Goal: Task Accomplishment & Management: Use online tool/utility

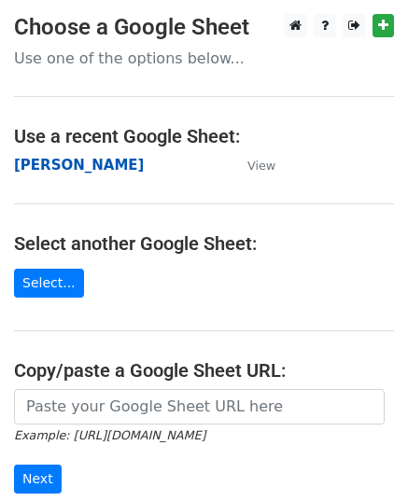
click at [50, 164] on strong "[PERSON_NAME]" at bounding box center [79, 165] width 130 height 17
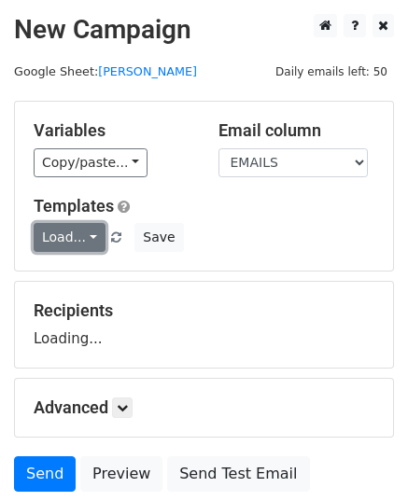
click at [77, 242] on link "Load..." at bounding box center [70, 237] width 72 height 29
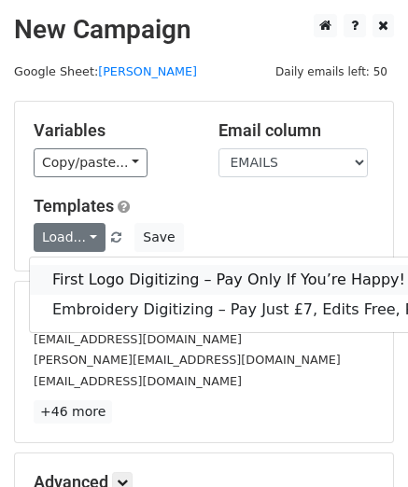
click at [149, 277] on link "First Logo Digitizing – Pay Only If You’re Happy!" at bounding box center [265, 280] width 471 height 30
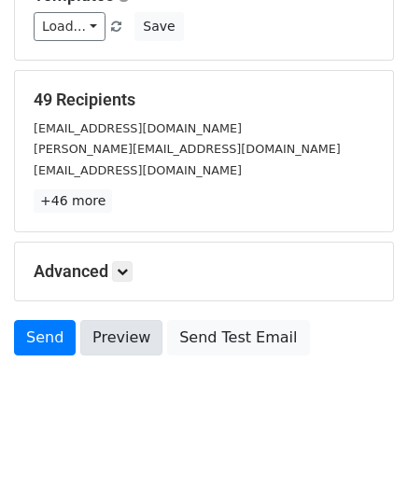
scroll to position [220, 0]
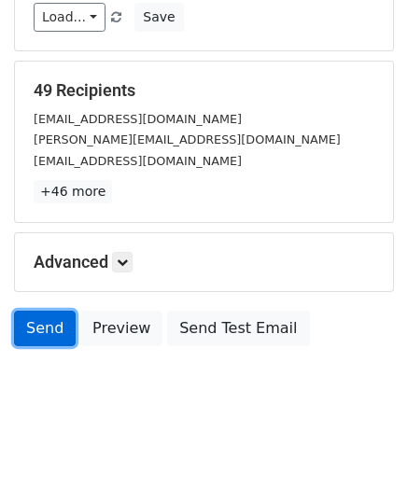
click at [32, 327] on link "Send" at bounding box center [45, 328] width 62 height 35
